Goal: Obtain resource: Obtain resource

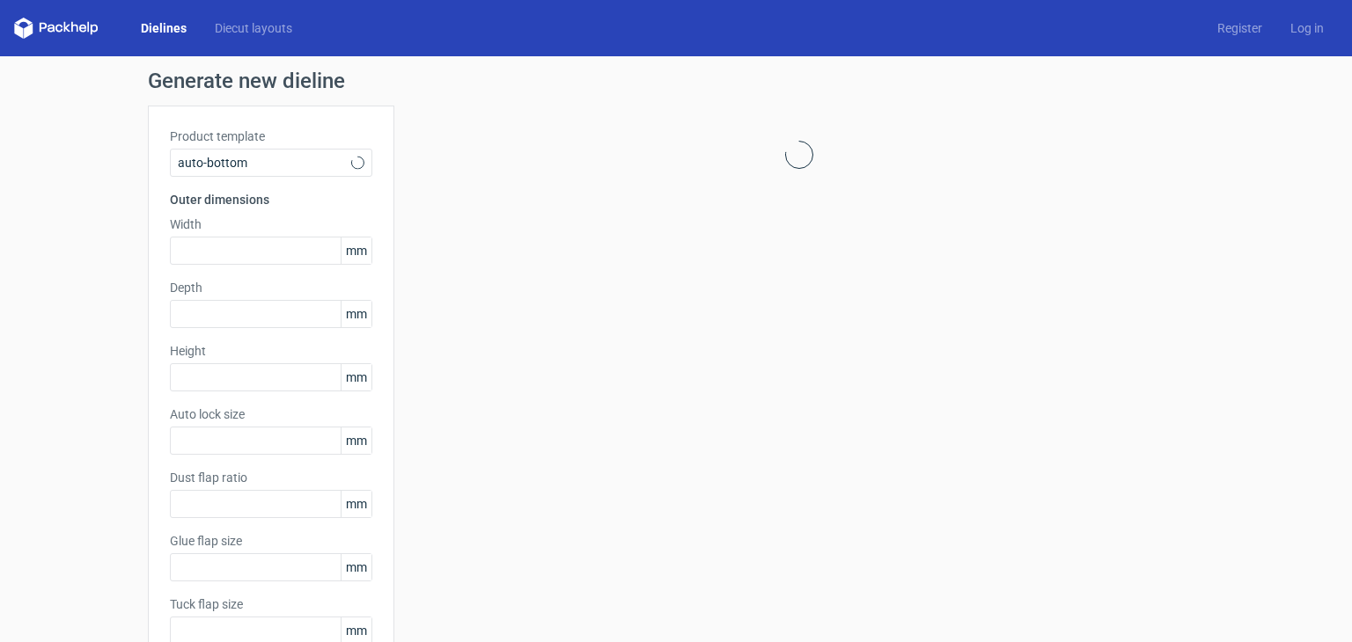
type input "1"
type input "0.8"
type input "10"
type input "12"
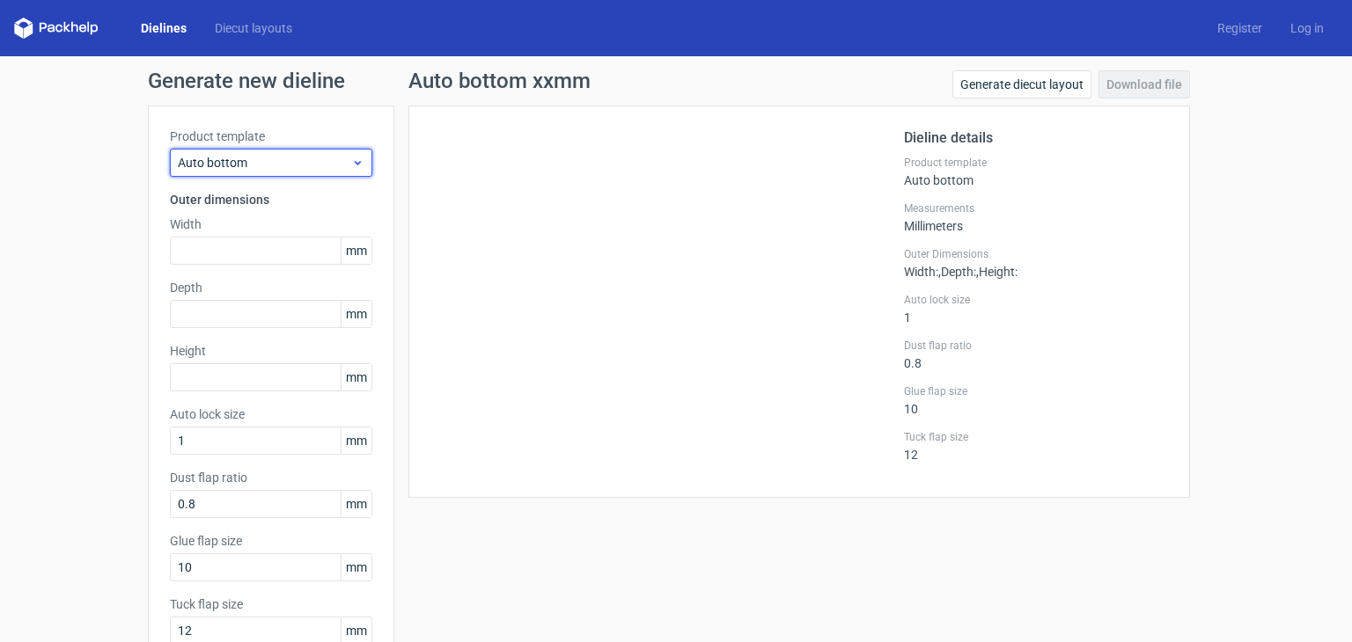
click at [289, 166] on span "Auto bottom" at bounding box center [264, 163] width 173 height 18
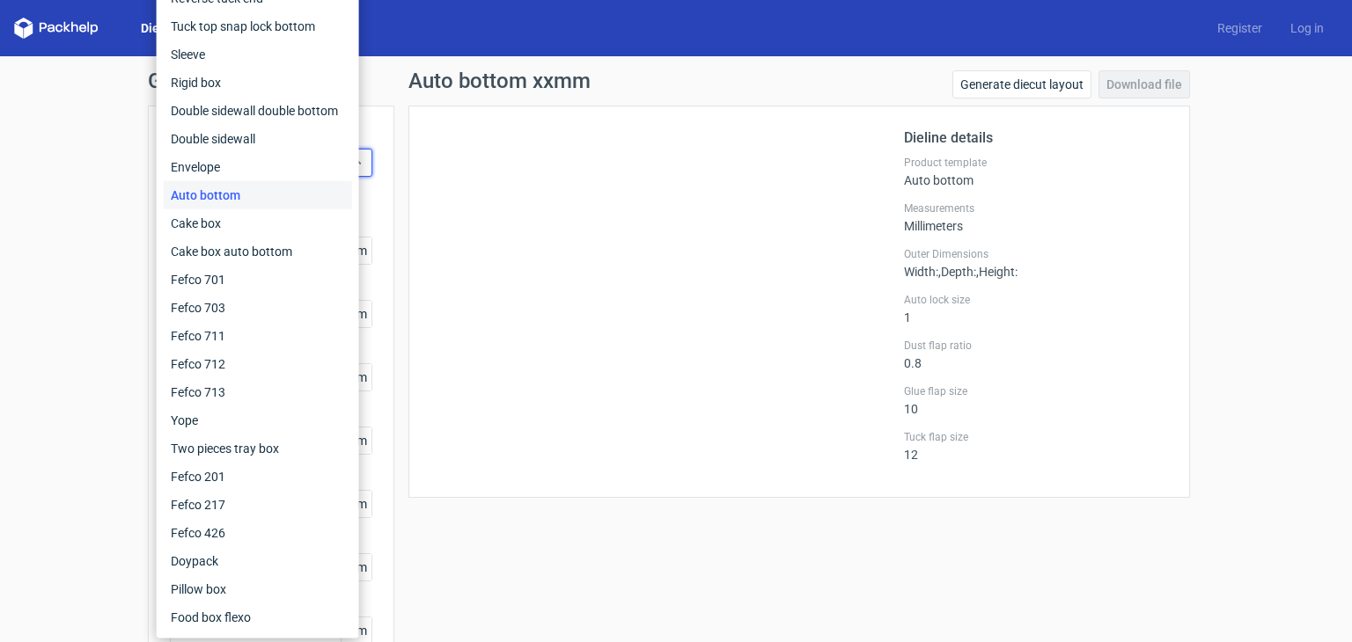
click at [581, 436] on div at bounding box center [666, 302] width 473 height 349
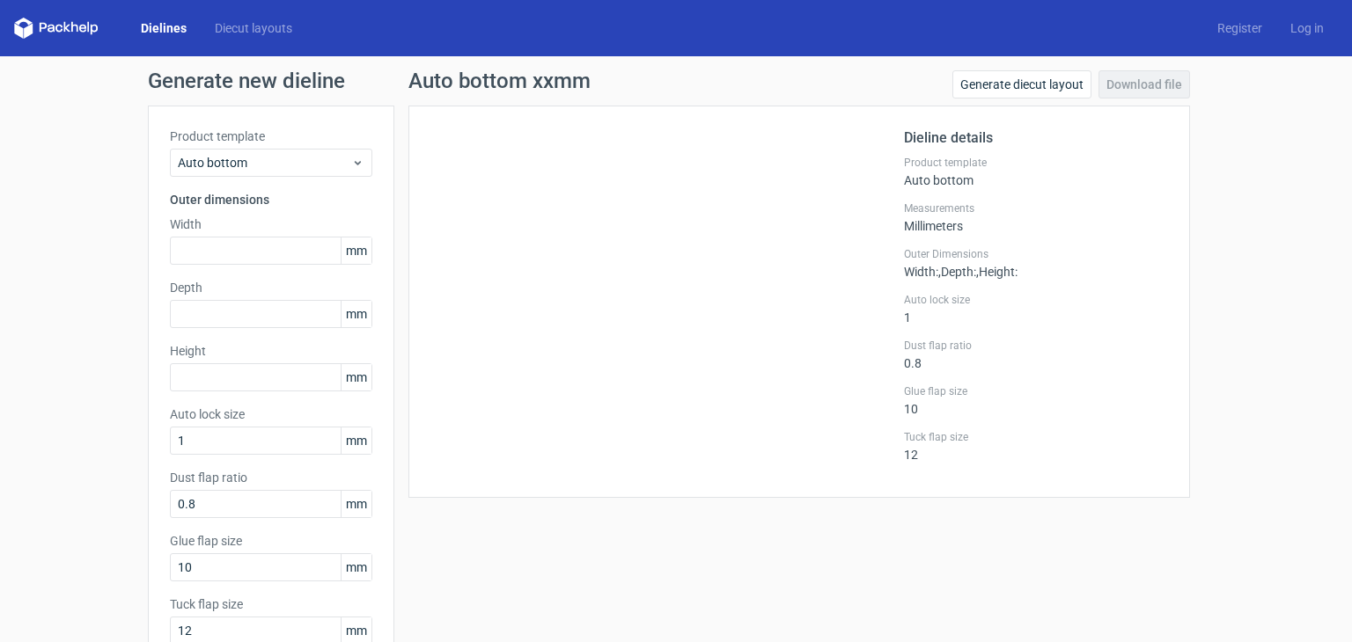
click at [319, 145] on div "Product template Auto bottom" at bounding box center [271, 152] width 202 height 49
click at [319, 163] on span "Auto bottom" at bounding box center [264, 163] width 173 height 18
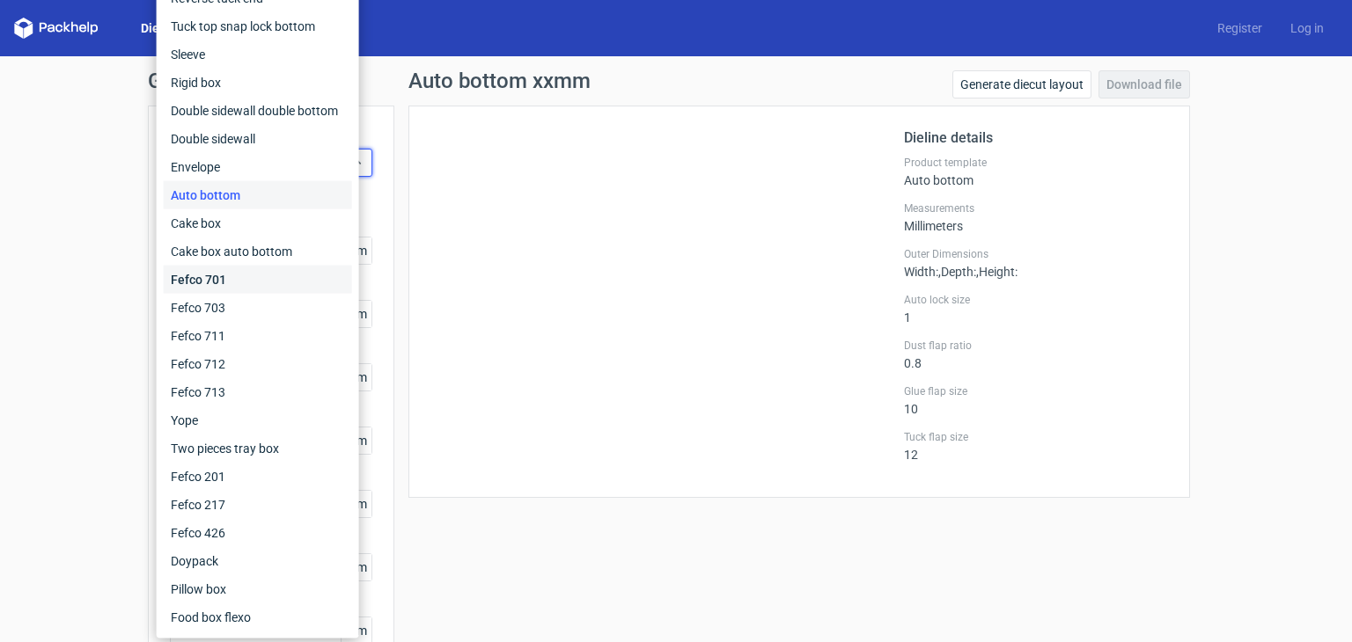
click at [258, 281] on div "Fefco 701" at bounding box center [258, 280] width 188 height 28
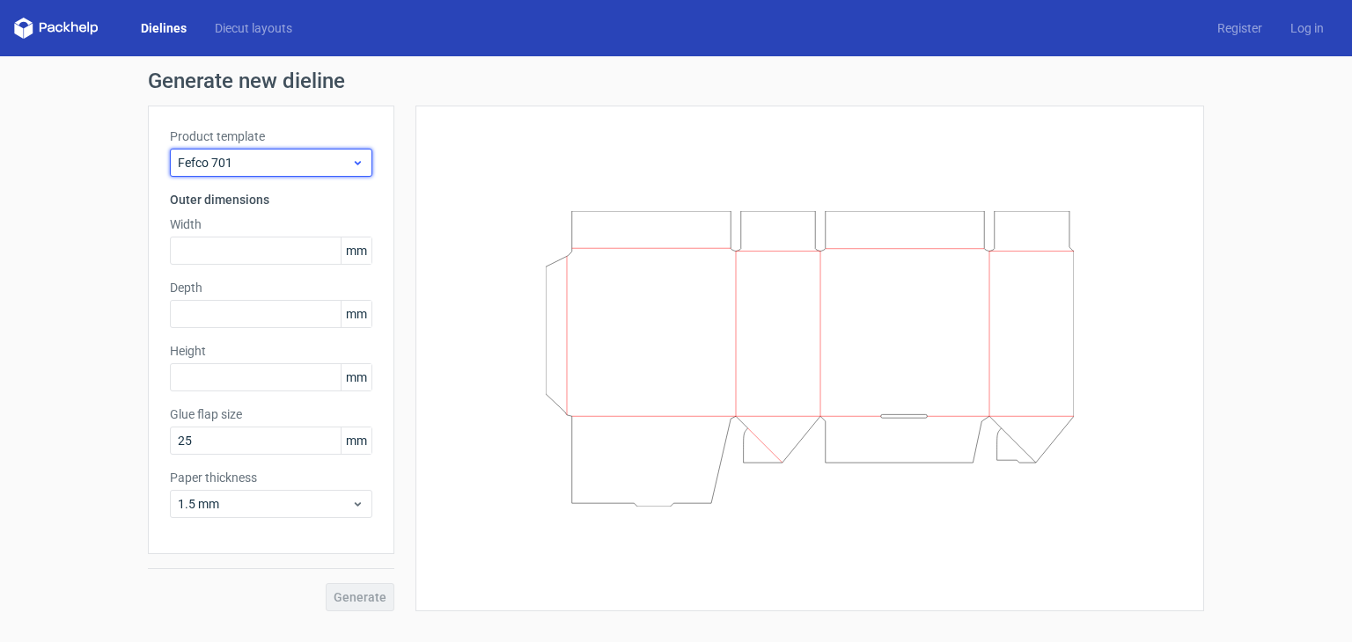
click at [219, 160] on span "Fefco 701" at bounding box center [264, 163] width 173 height 18
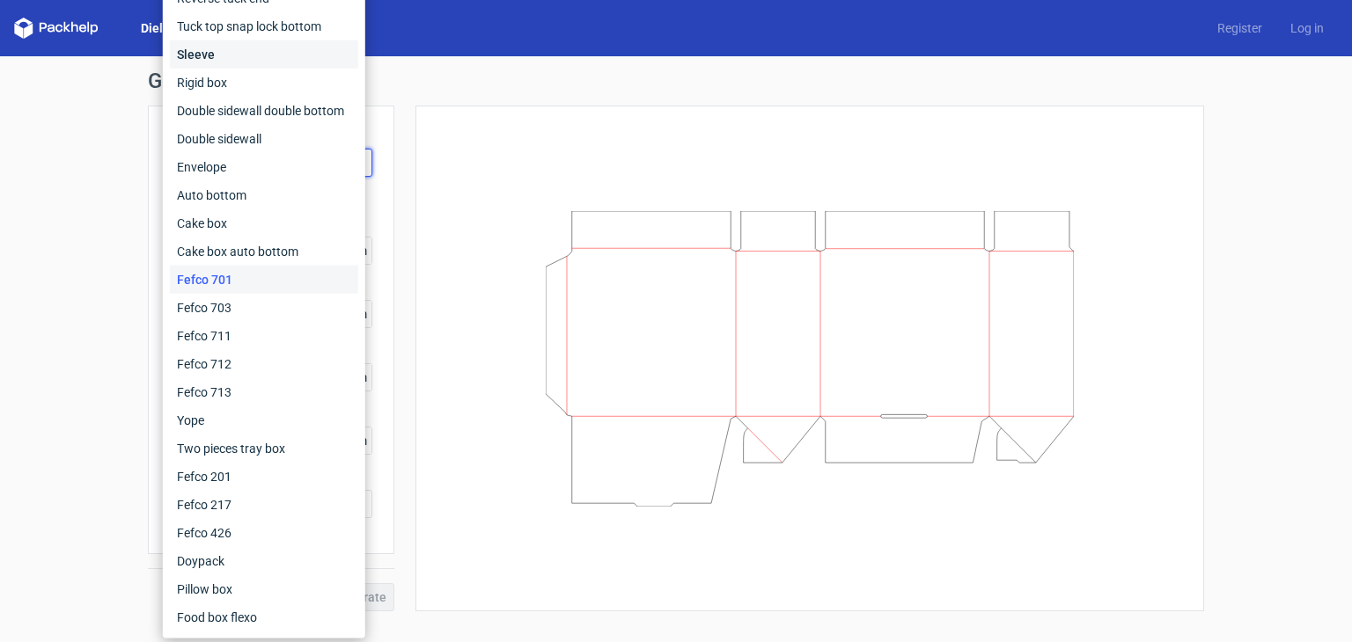
click at [232, 52] on div "Sleeve" at bounding box center [264, 54] width 188 height 28
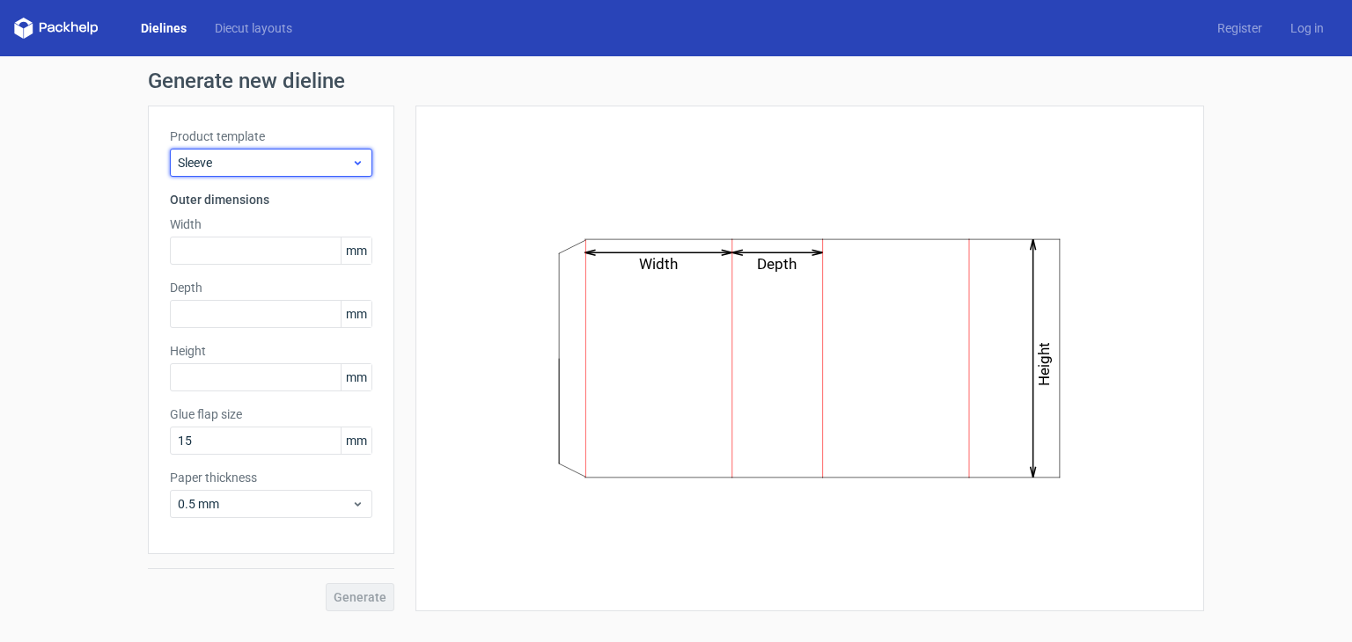
click at [247, 152] on div "Sleeve" at bounding box center [271, 163] width 202 height 28
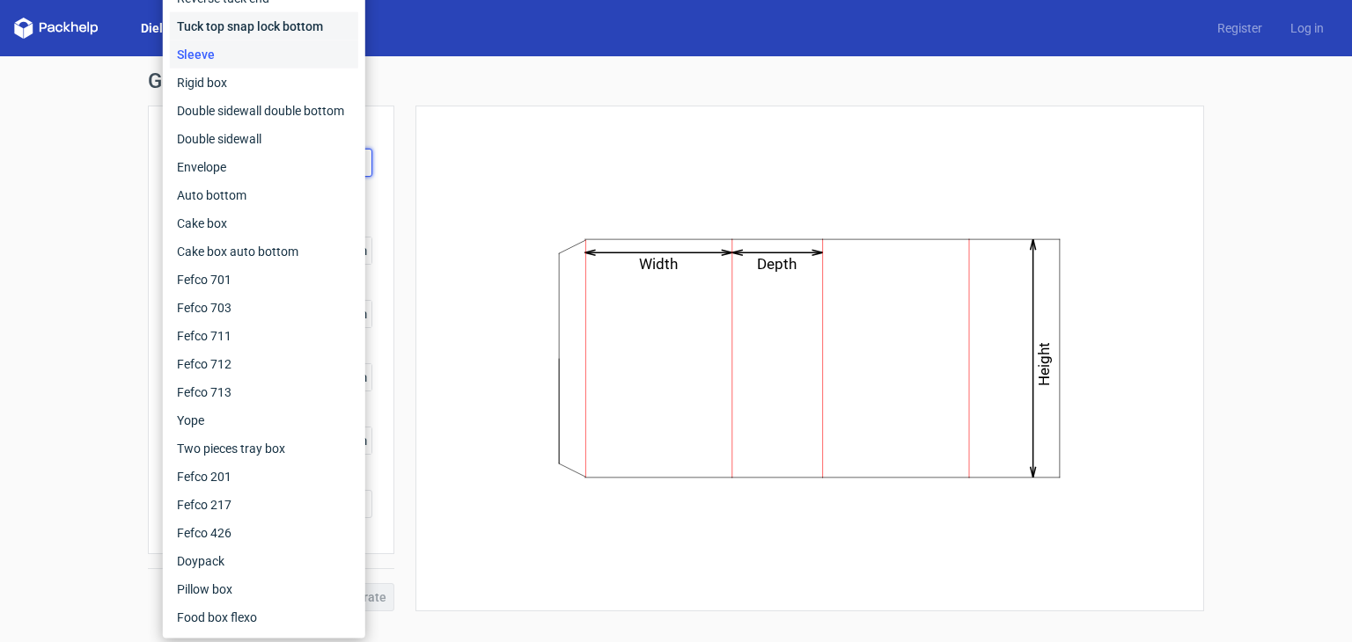
click at [253, 26] on div "Tuck top snap lock bottom" at bounding box center [264, 26] width 188 height 28
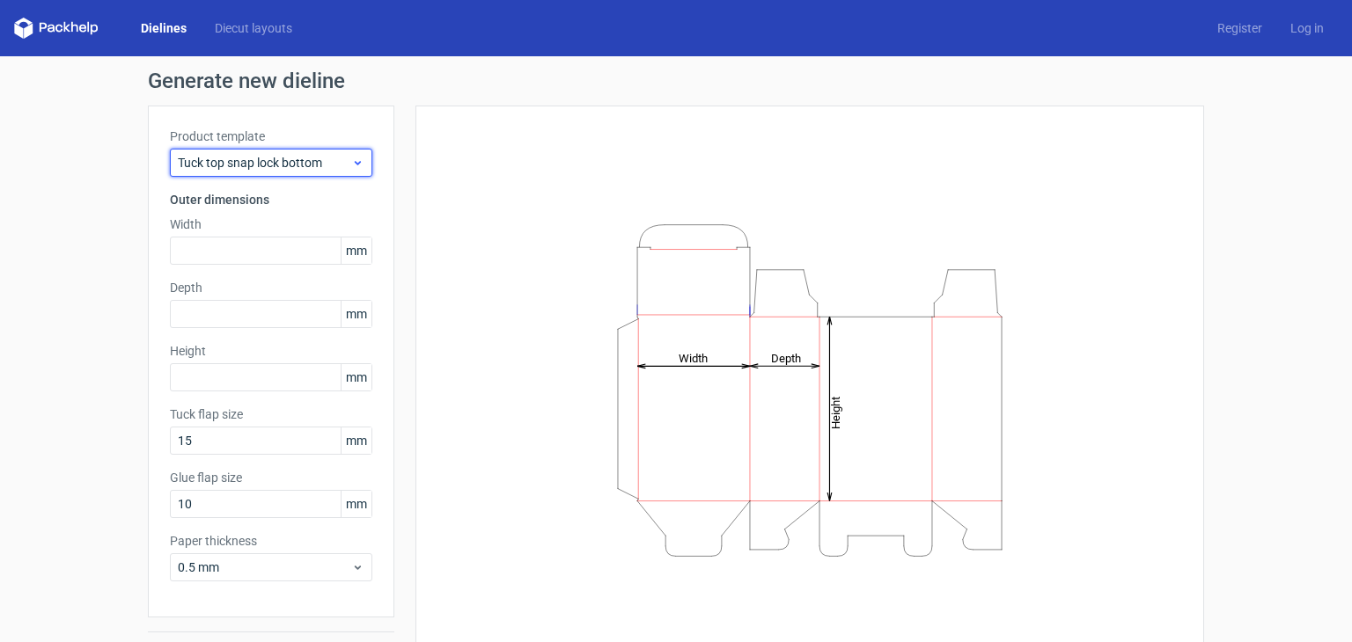
click at [233, 168] on span "Tuck top snap lock bottom" at bounding box center [264, 163] width 173 height 18
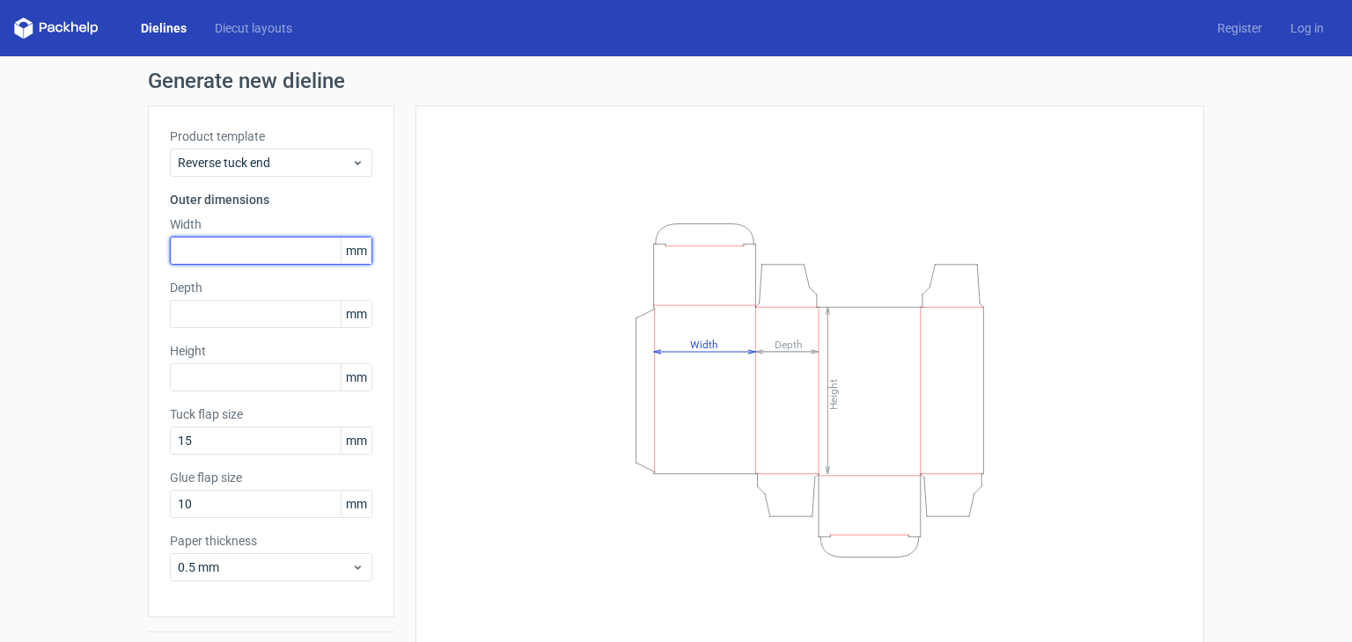
click at [261, 250] on input "text" at bounding box center [271, 251] width 202 height 28
type input "28"
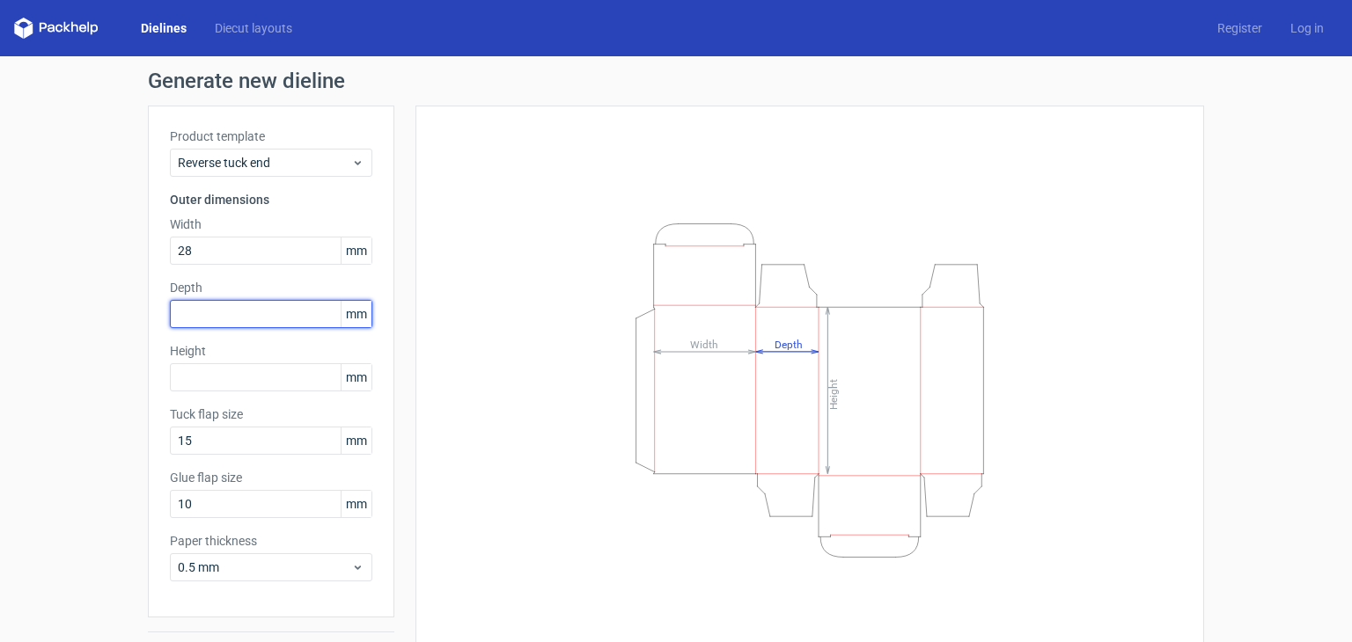
click at [236, 307] on input "text" at bounding box center [271, 314] width 202 height 28
type input "28"
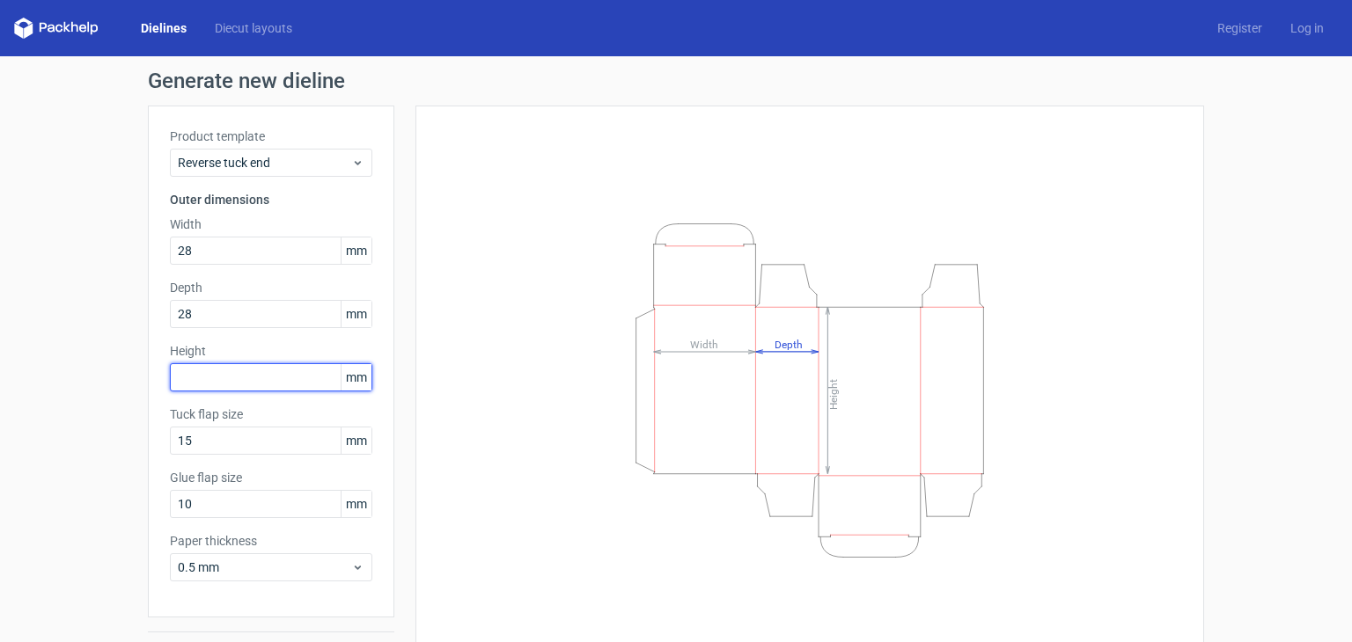
click at [218, 374] on input "text" at bounding box center [271, 377] width 202 height 28
type input "45"
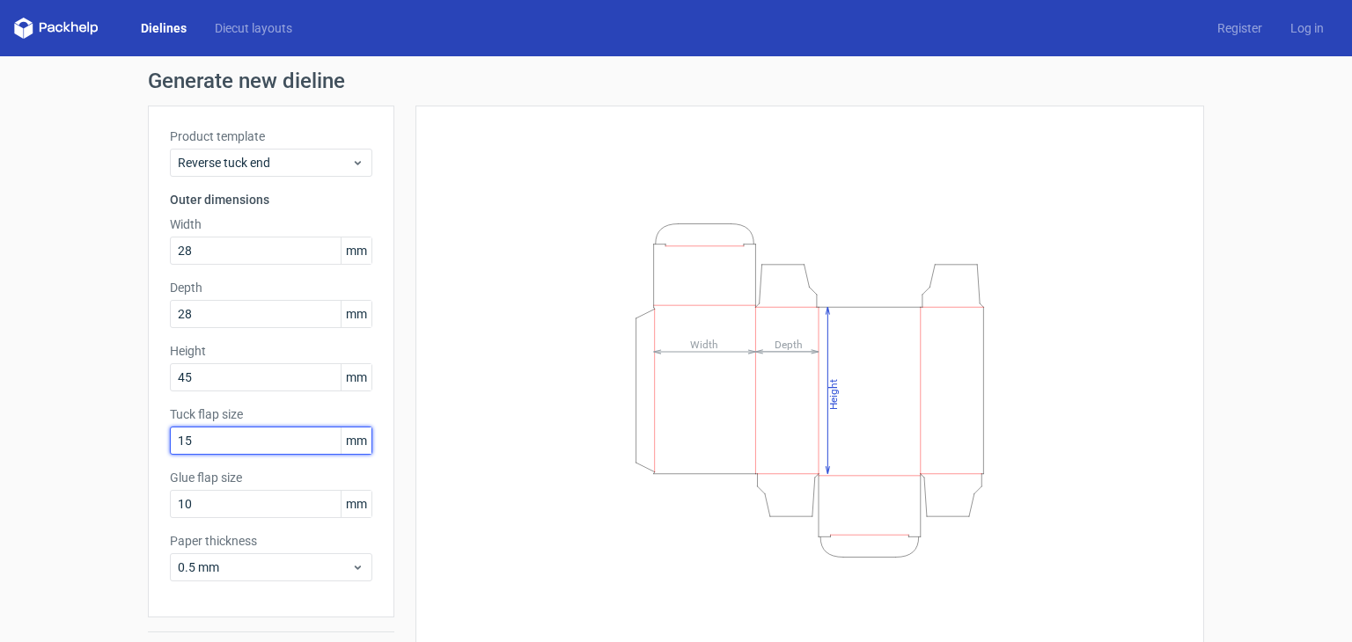
click at [225, 449] on input "15" at bounding box center [271, 441] width 202 height 28
drag, startPoint x: 194, startPoint y: 443, endPoint x: 141, endPoint y: 444, distance: 52.8
click at [148, 444] on div "Product template Reverse tuck end Outer dimensions Width 28 mm Depth 28 mm Heig…" at bounding box center [271, 362] width 246 height 512
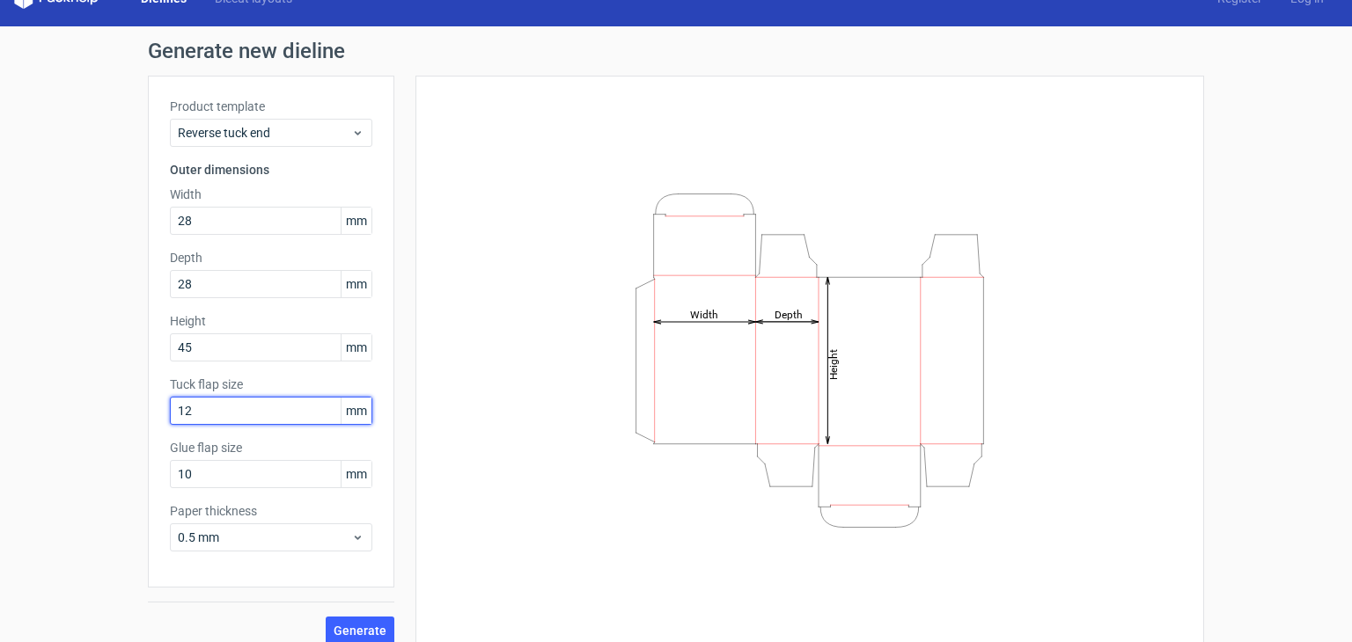
scroll to position [46, 0]
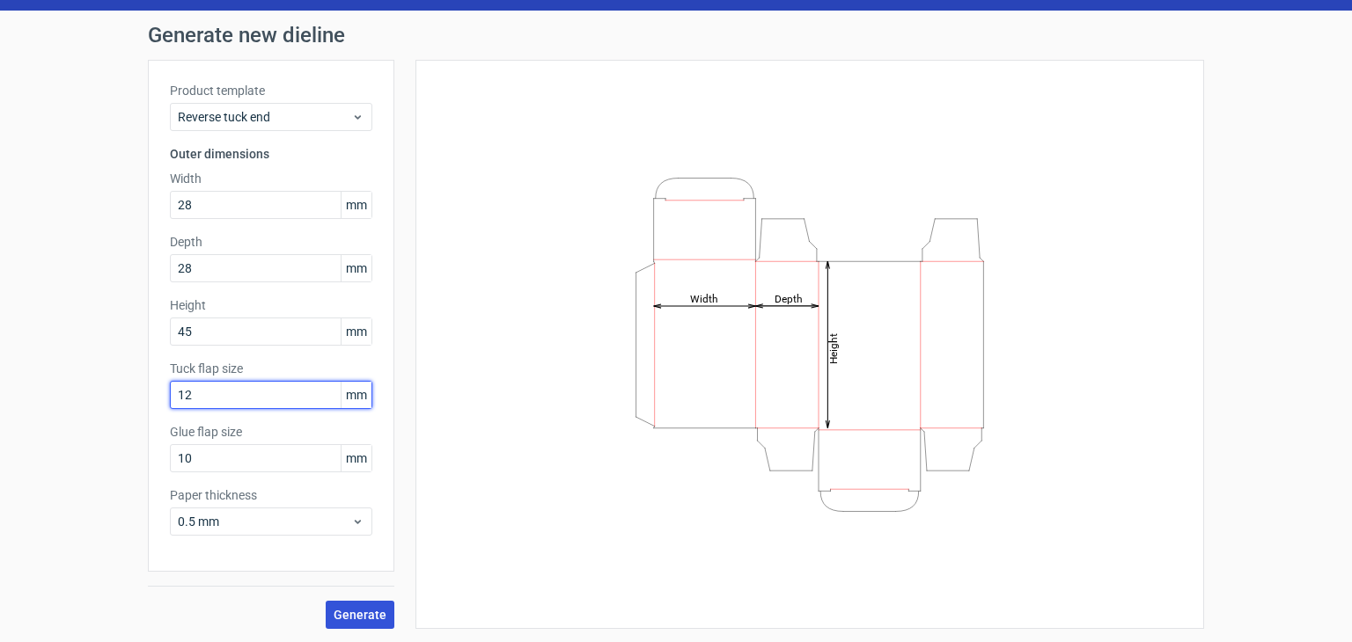
type input "12"
click at [334, 609] on span "Generate" at bounding box center [360, 615] width 53 height 12
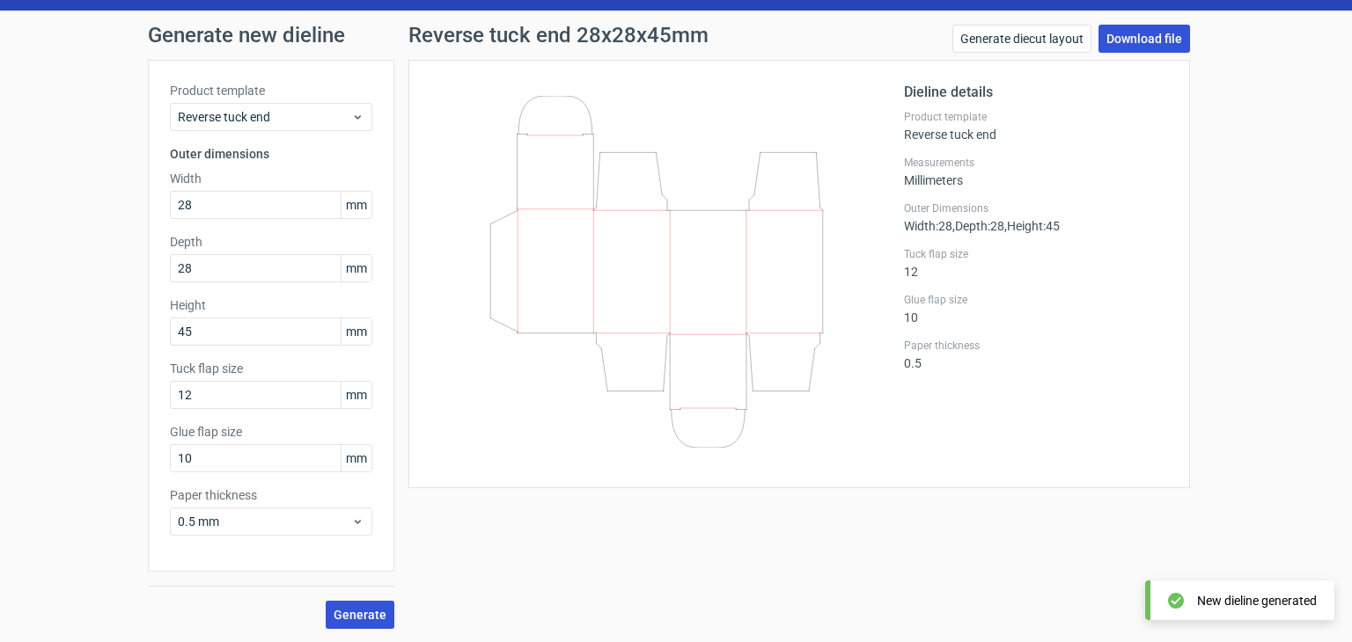
click at [1141, 35] on link "Download file" at bounding box center [1144, 39] width 92 height 28
click at [1128, 31] on link "Download file" at bounding box center [1144, 39] width 92 height 28
